Goal: Manage account settings

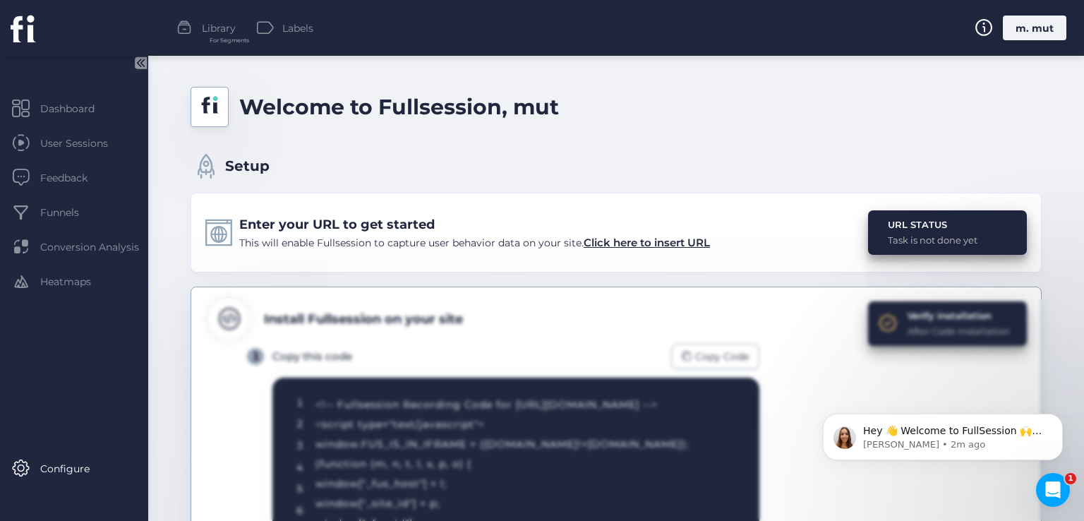
click at [1028, 32] on div "m. mut" at bounding box center [1033, 28] width 63 height 25
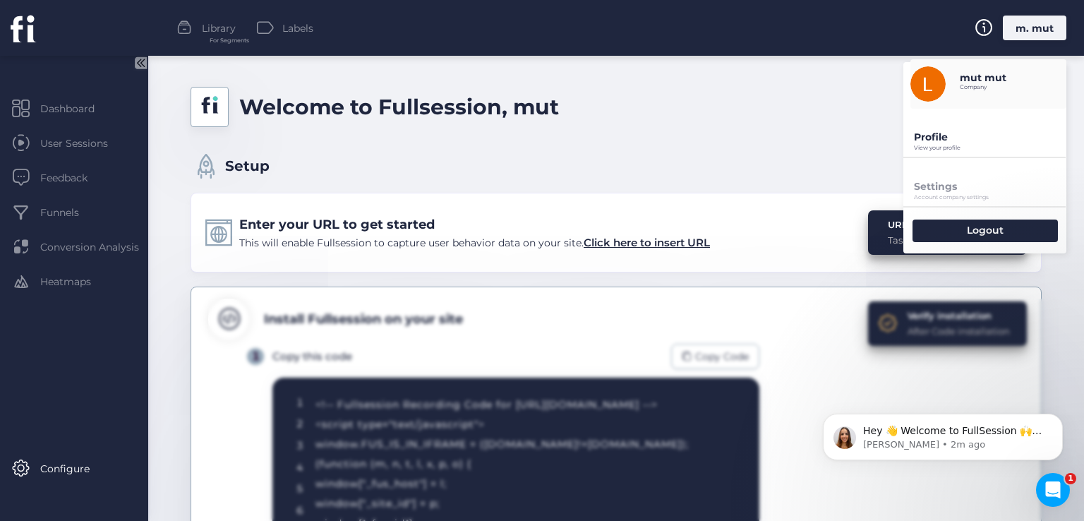
click at [928, 154] on div "Profile View your profile" at bounding box center [984, 133] width 163 height 48
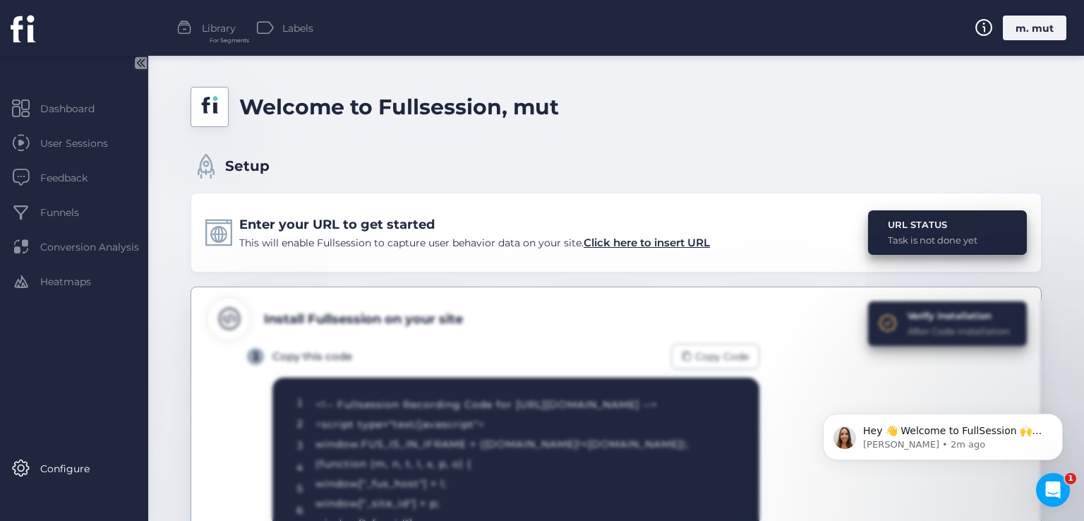
click at [1039, 36] on div "m. mut" at bounding box center [1033, 28] width 63 height 25
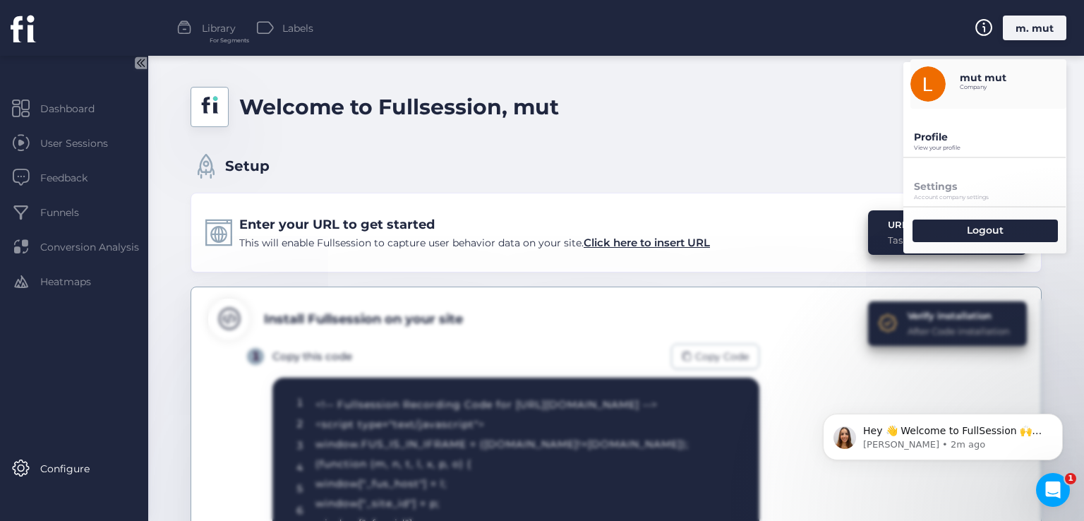
click at [956, 139] on p "Profile" at bounding box center [990, 137] width 152 height 13
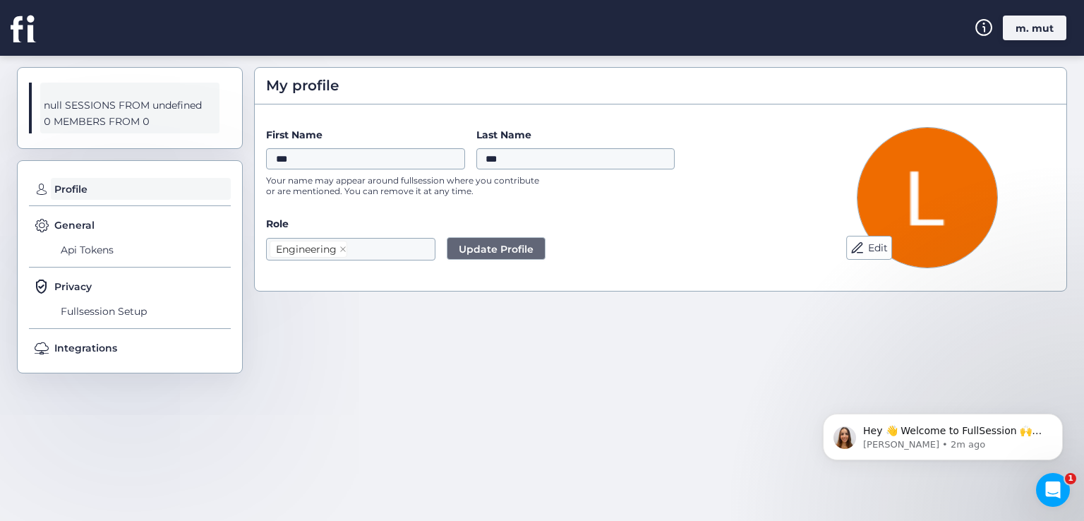
click at [20, 26] on icon at bounding box center [22, 29] width 23 height 26
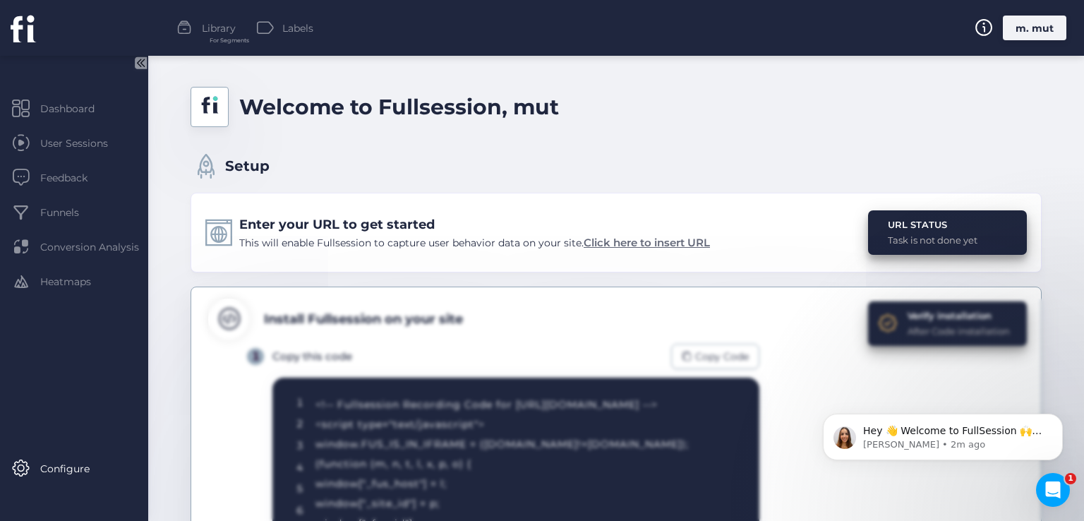
click at [600, 238] on span "Click here to insert URL" at bounding box center [646, 242] width 126 height 13
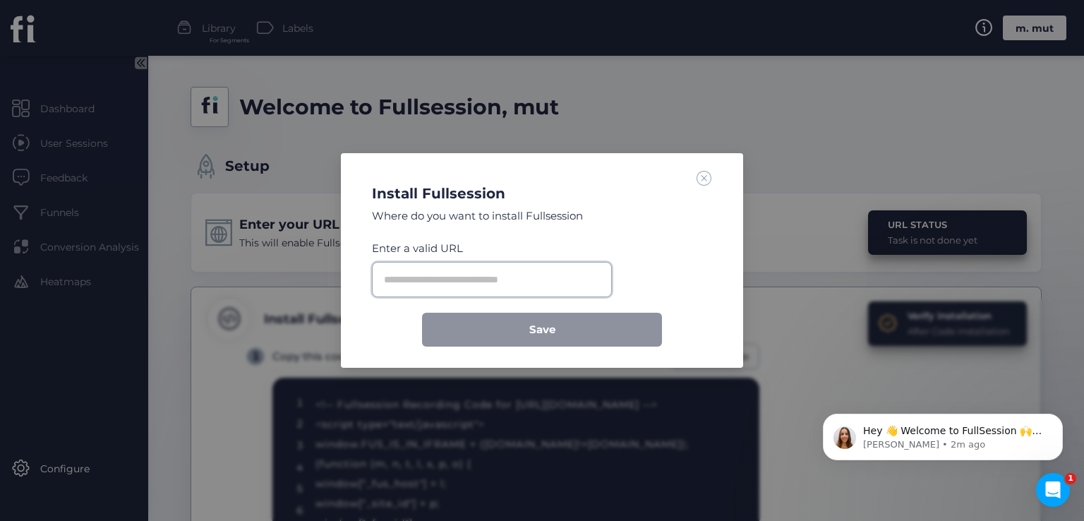
click at [535, 278] on input "text" at bounding box center [492, 279] width 240 height 35
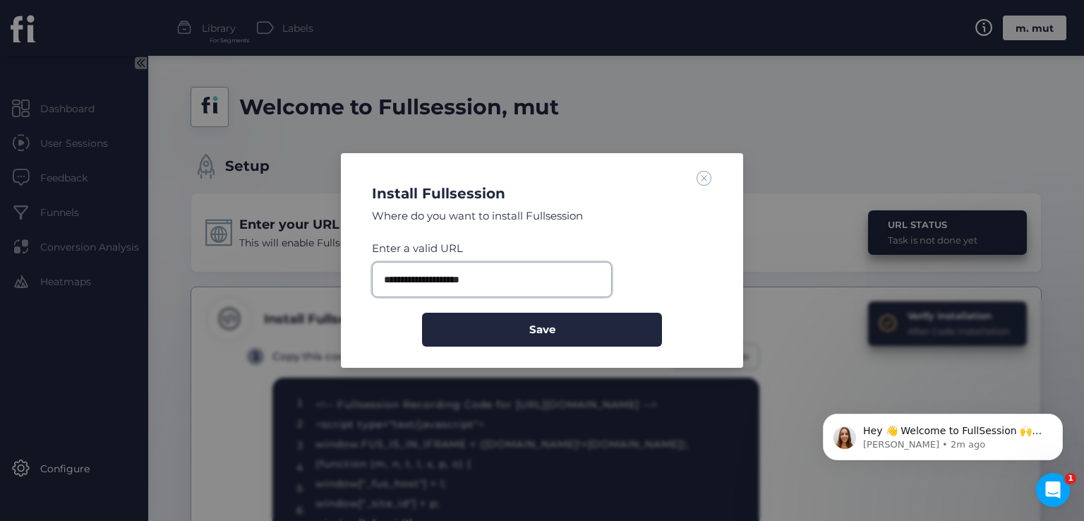
type input "**********"
click at [422, 313] on button "Save" at bounding box center [542, 330] width 240 height 34
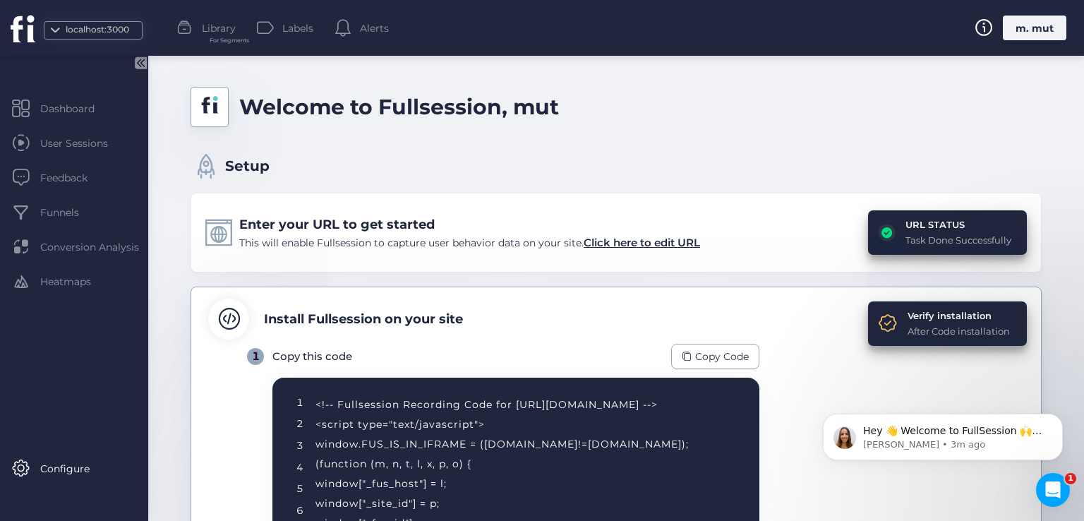
click at [1027, 22] on div "m. mut" at bounding box center [1033, 28] width 63 height 25
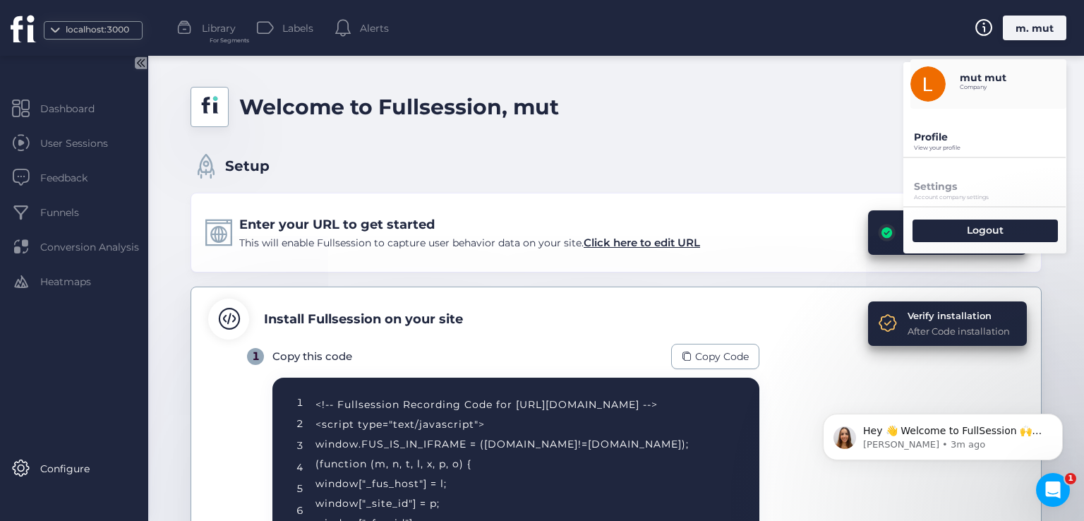
click at [933, 130] on div "Profile View your profile" at bounding box center [984, 133] width 163 height 48
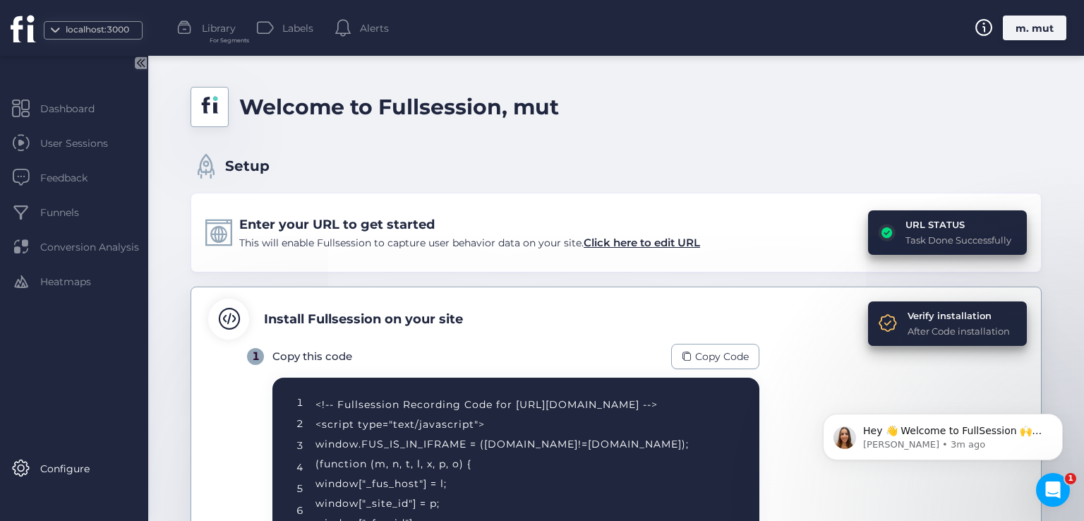
click at [1033, 31] on div "m. mut" at bounding box center [1033, 28] width 63 height 25
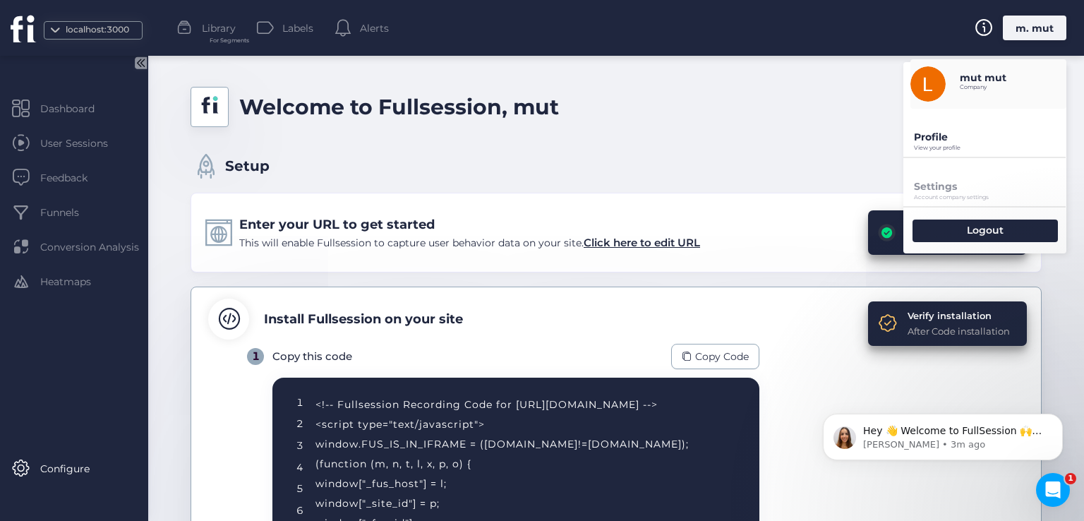
click at [933, 136] on p "Profile" at bounding box center [990, 137] width 152 height 13
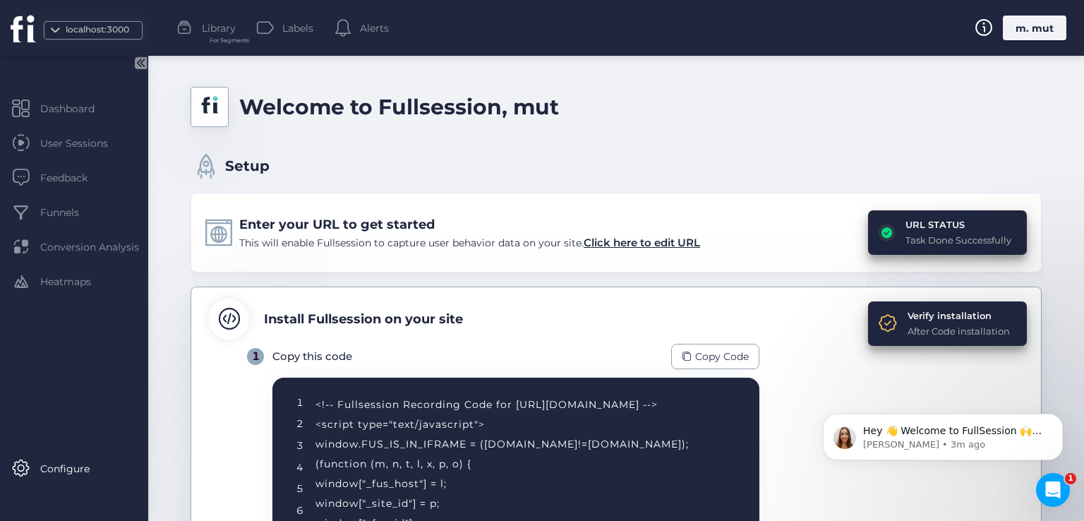
click at [940, 224] on div "URL STATUS" at bounding box center [958, 224] width 106 height 14
click at [1022, 30] on div "m. mut" at bounding box center [1033, 28] width 63 height 25
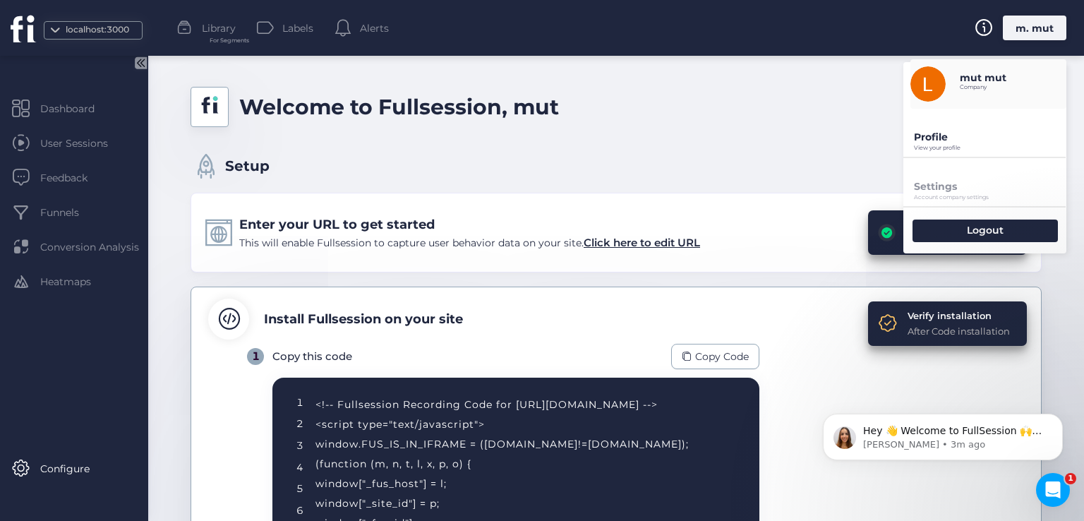
click at [940, 135] on p "Profile" at bounding box center [990, 137] width 152 height 13
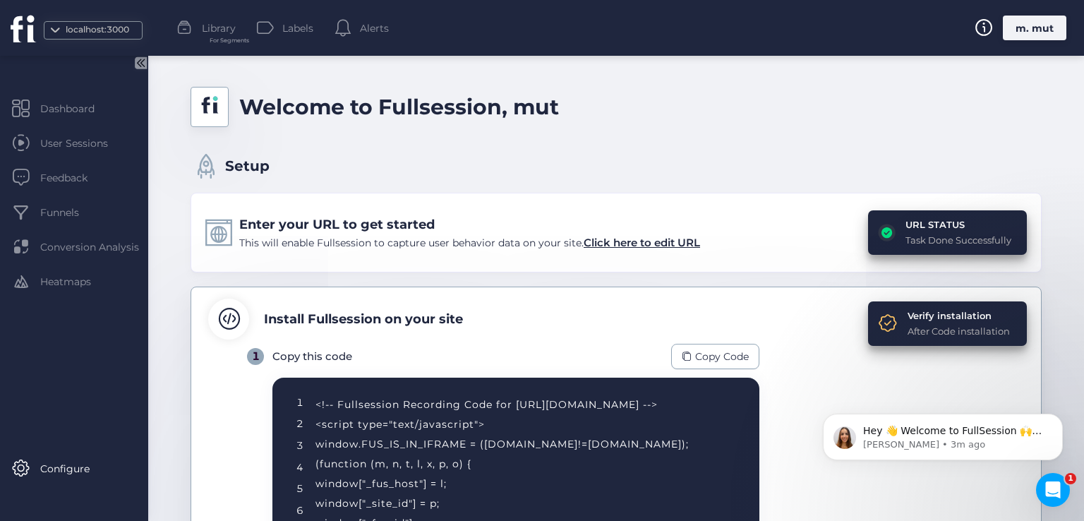
click at [1030, 23] on div "m. mut" at bounding box center [1033, 28] width 63 height 25
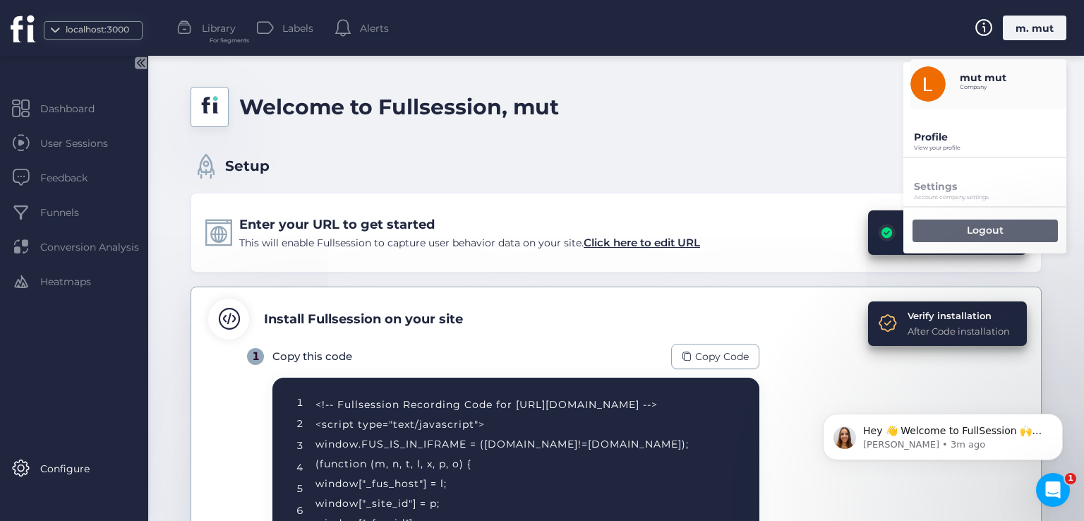
click at [967, 229] on p "Logout" at bounding box center [984, 230] width 37 height 13
